Goal: Consume media (video, audio)

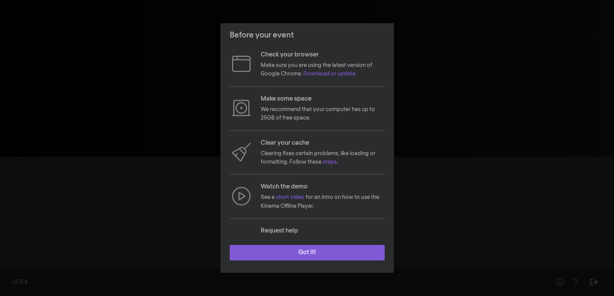
click at [286, 246] on button "Got it!" at bounding box center [307, 252] width 155 height 15
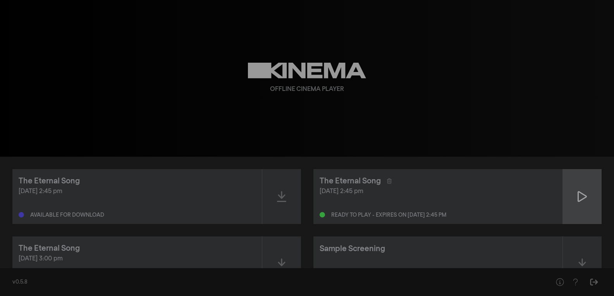
click at [578, 195] on icon at bounding box center [582, 196] width 9 height 11
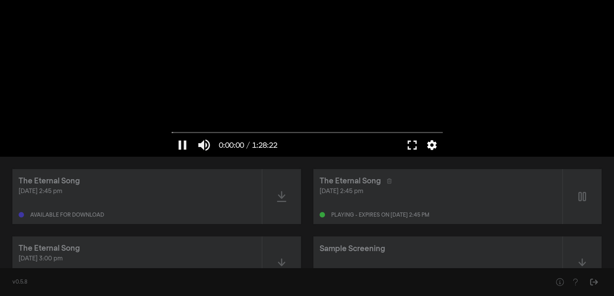
click at [432, 146] on button "settings" at bounding box center [432, 145] width 18 height 23
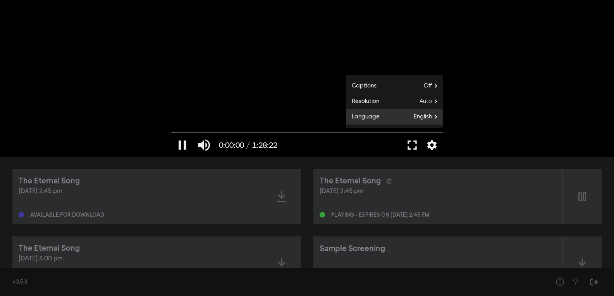
click at [414, 111] on label "Language English" at bounding box center [394, 116] width 97 height 15
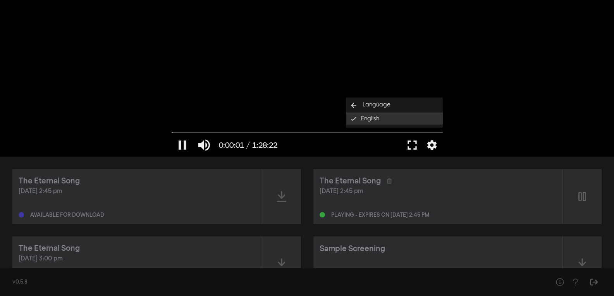
click at [398, 115] on button "English done" at bounding box center [394, 119] width 97 height 12
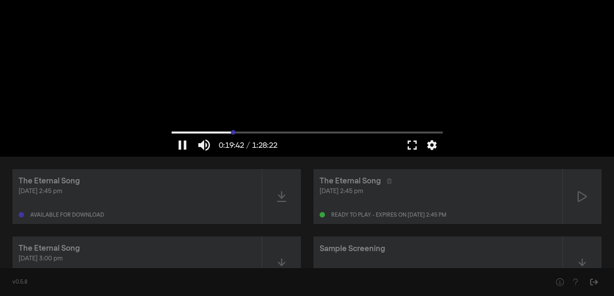
click at [233, 132] on input "Seek" at bounding box center [307, 132] width 271 height 5
click at [425, 148] on button "settings" at bounding box center [432, 145] width 18 height 23
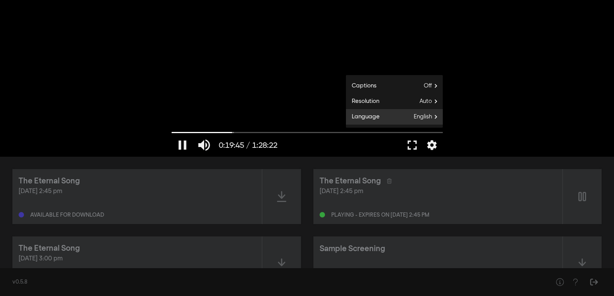
click at [424, 115] on span "English" at bounding box center [428, 117] width 29 height 12
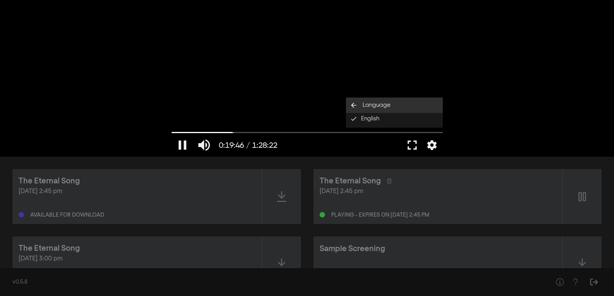
click at [400, 104] on button "arrow_back Language" at bounding box center [394, 105] width 97 height 15
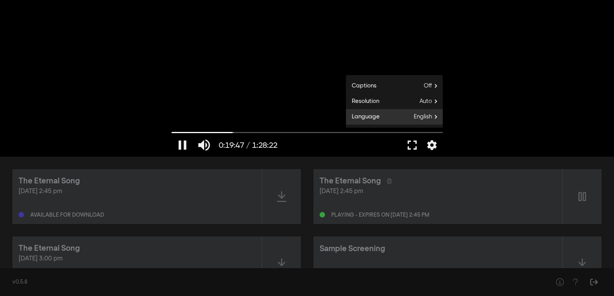
click at [404, 115] on label "Language English" at bounding box center [394, 116] width 97 height 15
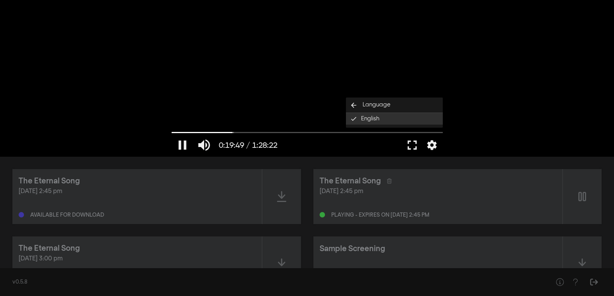
click at [401, 116] on button "English done" at bounding box center [394, 119] width 97 height 12
type input "1190.103317"
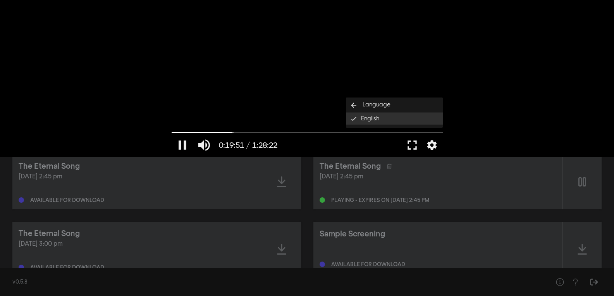
scroll to position [15, 0]
click at [433, 145] on button "settings" at bounding box center [432, 145] width 18 height 23
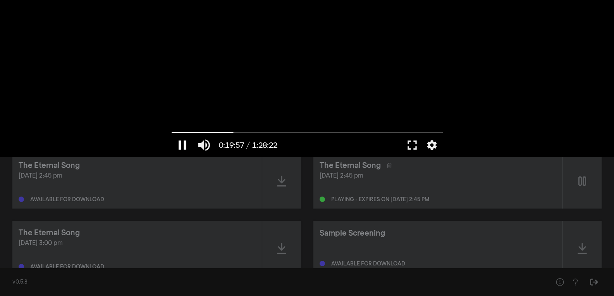
click at [185, 146] on button "pause" at bounding box center [183, 145] width 22 height 23
type input "1198.024907"
click at [391, 165] on icon at bounding box center [389, 165] width 5 height 5
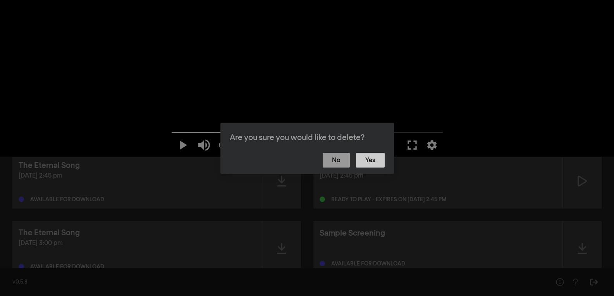
click at [365, 163] on button "Yes" at bounding box center [370, 160] width 29 height 15
